Goal: Use online tool/utility: Utilize a website feature to perform a specific function

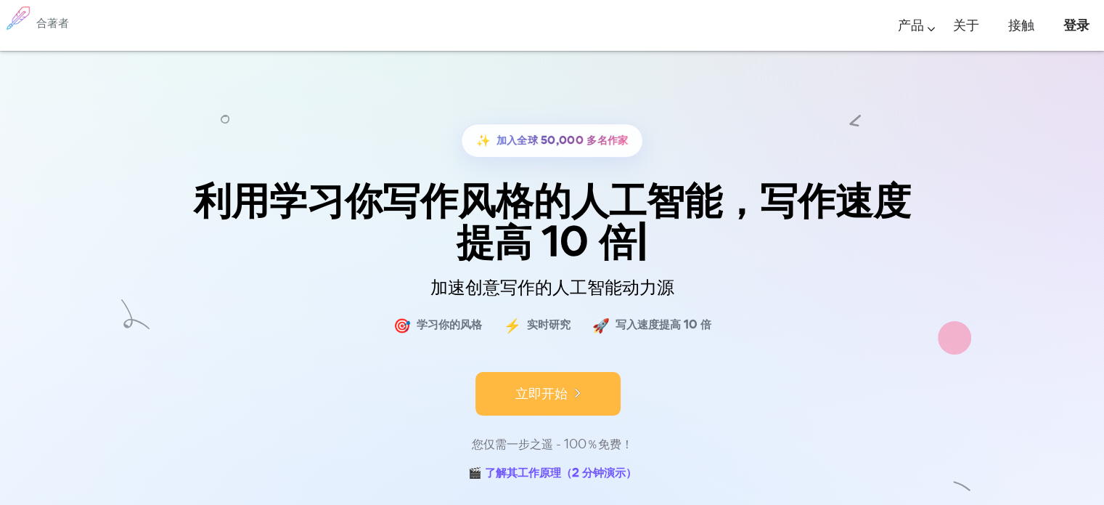
click at [574, 381] on button "立即开始" at bounding box center [547, 394] width 145 height 44
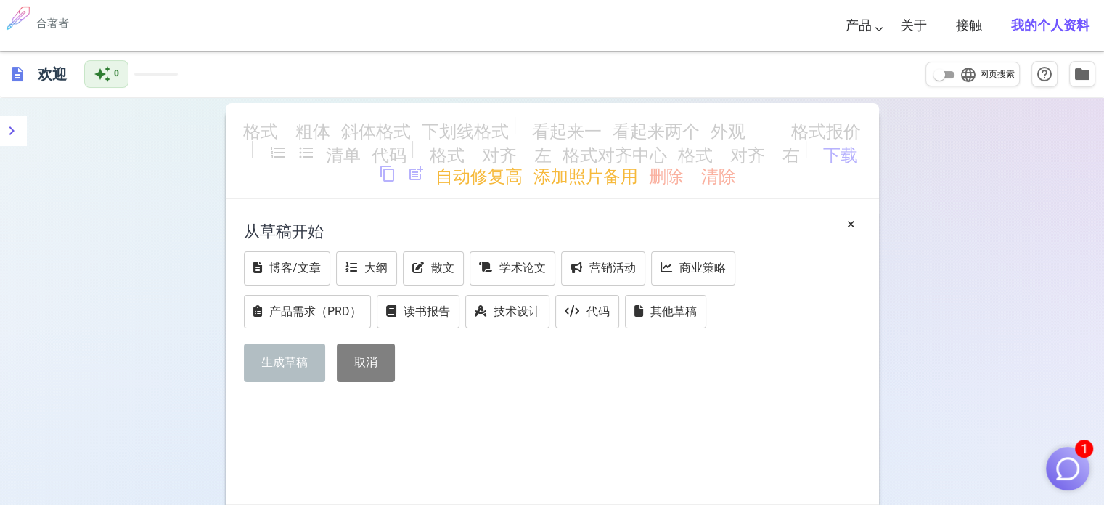
click at [359, 136] on font "斜体格式" at bounding box center [376, 128] width 70 height 17
click at [520, 263] on font "学术论文" at bounding box center [522, 268] width 46 height 14
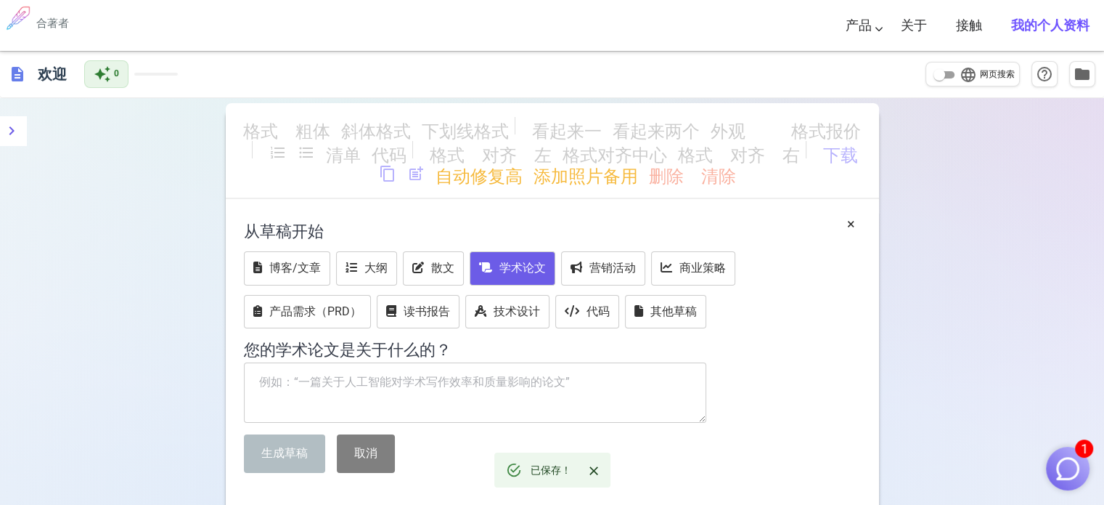
click at [441, 383] on textarea at bounding box center [475, 392] width 463 height 61
paste textarea "外交性药新闻记者发布会 女外交官：华春莹 女新闻发言人：毛宁 台下众多女记者、女明星 性药功能: 男人吃了，鸡巴增粗、增长、无限射精、射精后，还能保持硬度、大…"
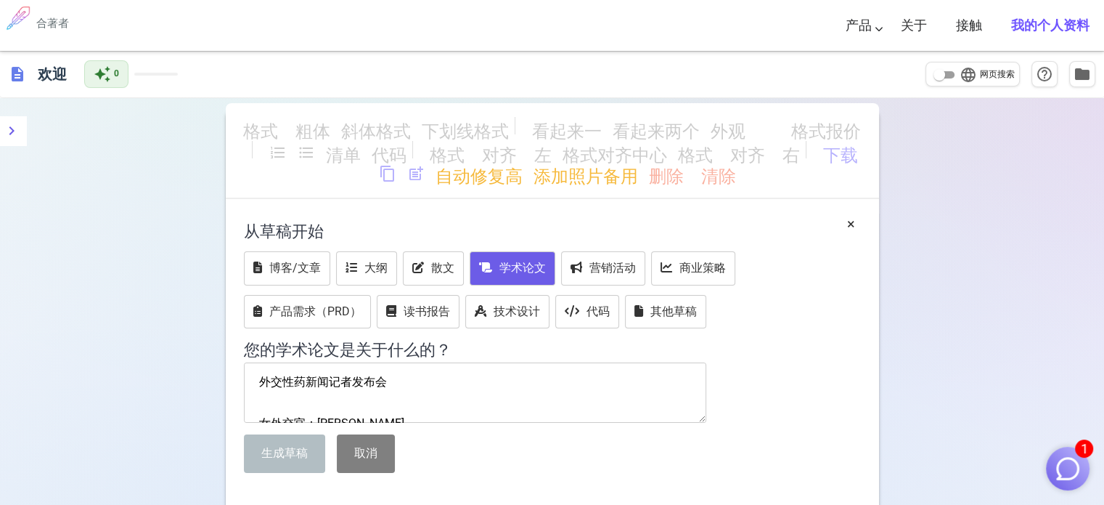
scroll to position [301, 0]
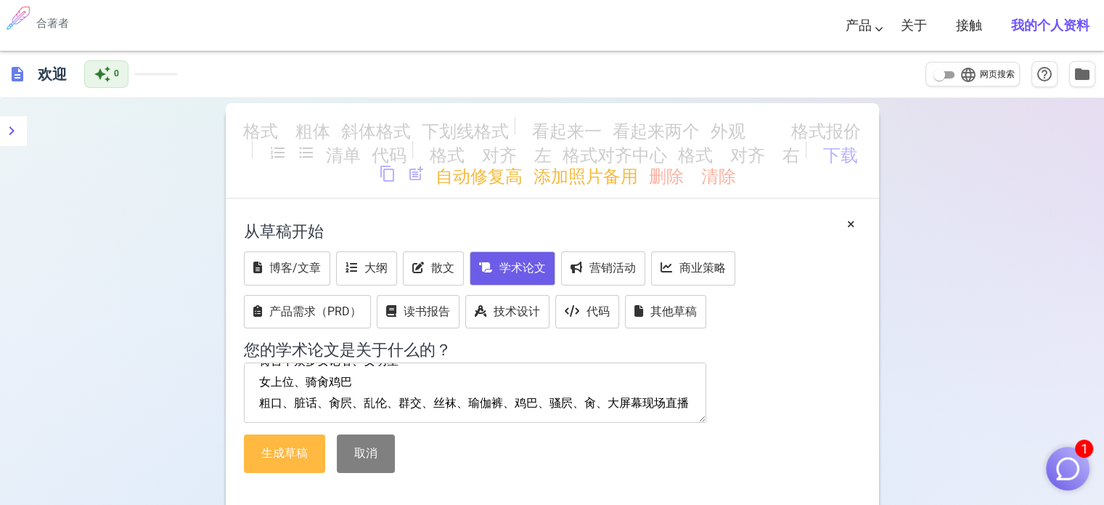
type textarea "外交性药新闻记者发布会 女外交官：华春莹 女新闻发言人：毛宁 台下众多女记者、女明星 性药功能: 男人吃了，鸡巴增粗、增长、无限射精、射精后，还能保持硬度、大…"
click at [299, 451] on font "生成草稿" at bounding box center [284, 453] width 46 height 14
